Goal: Task Accomplishment & Management: Manage account settings

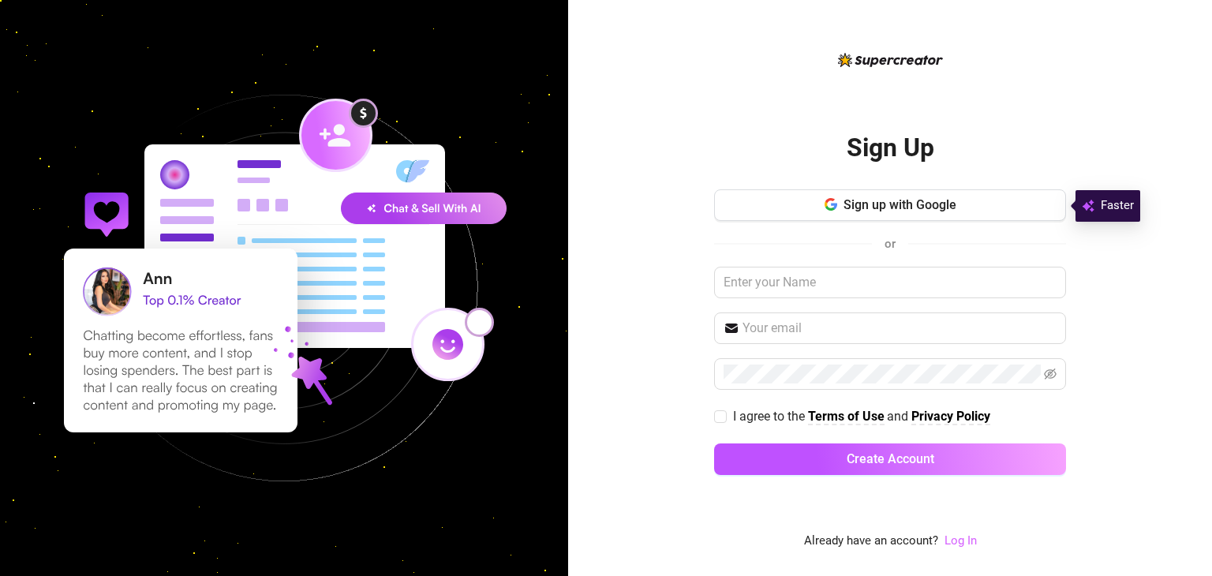
click at [970, 543] on link "Log In" at bounding box center [960, 540] width 32 height 14
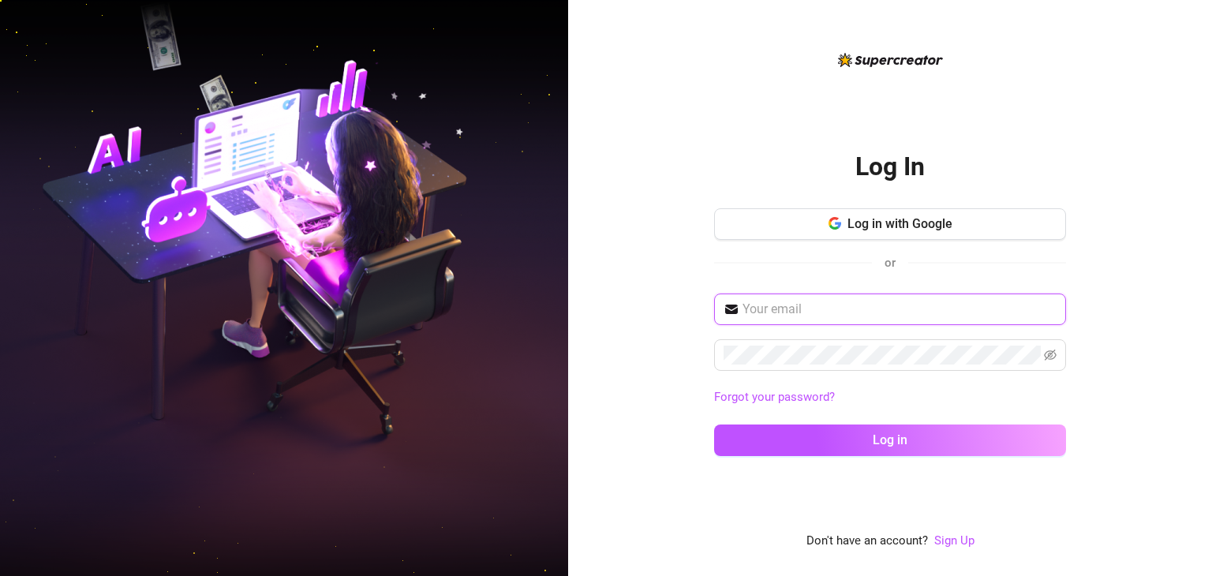
click at [846, 308] on input "text" at bounding box center [899, 309] width 314 height 19
type input "testimonymatthew064@gmail.com"
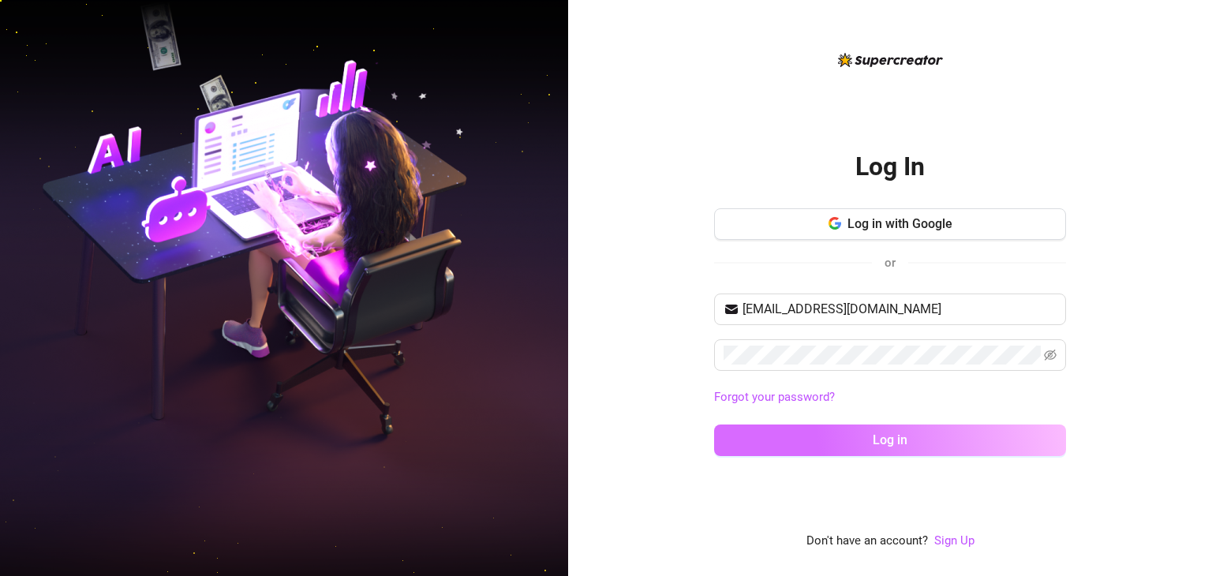
click at [957, 428] on button "Log in" at bounding box center [890, 440] width 352 height 32
